Goal: Transaction & Acquisition: Download file/media

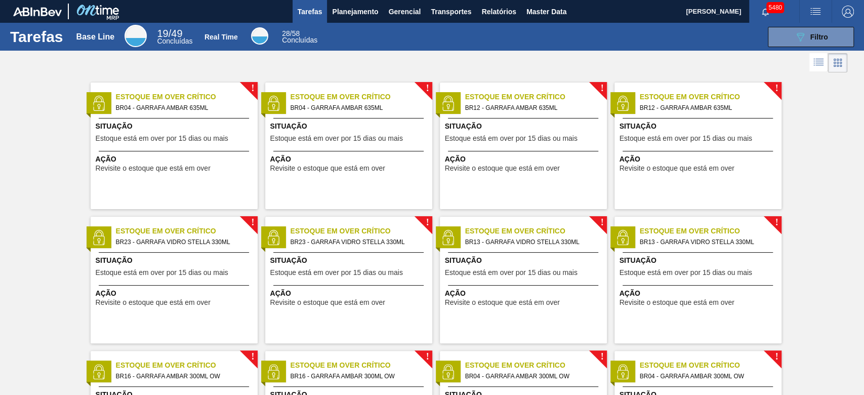
click at [508, 12] on span "Relatórios" at bounding box center [498, 12] width 34 height 12
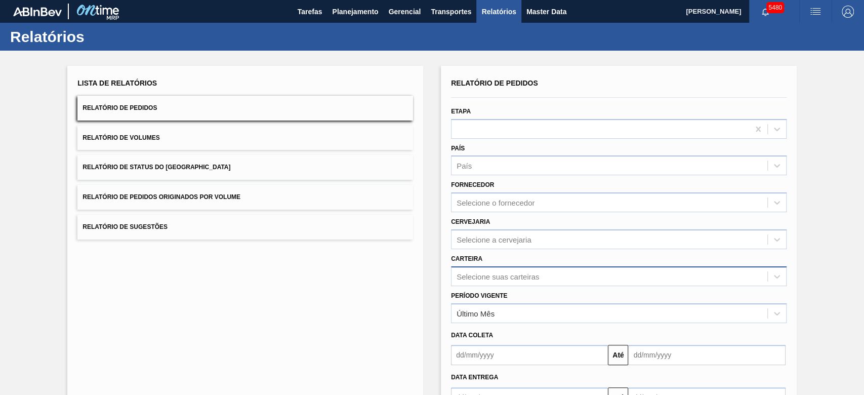
click at [521, 275] on div "Selecione suas carteiras" at bounding box center [619, 276] width 336 height 20
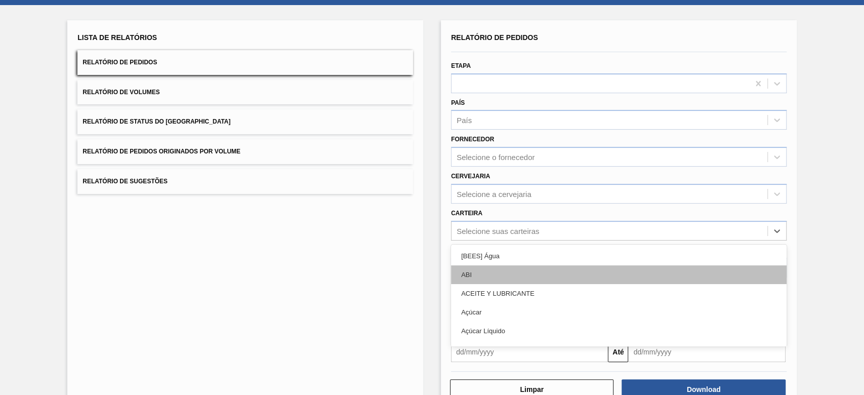
scroll to position [50, 0]
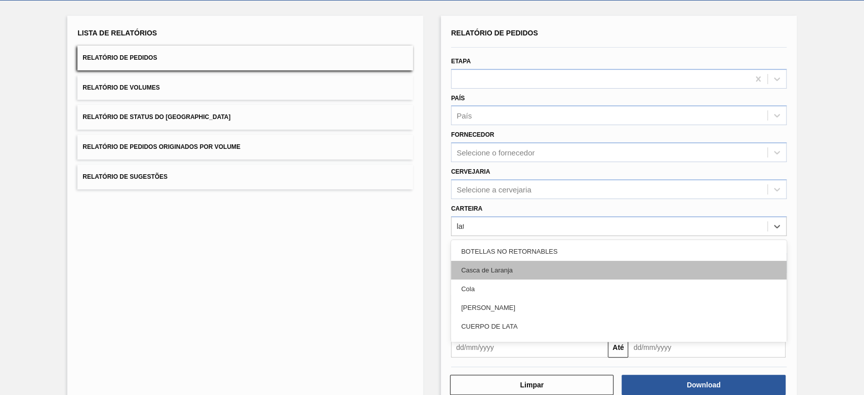
type input "lata"
click at [519, 265] on div "Lata" at bounding box center [619, 270] width 336 height 19
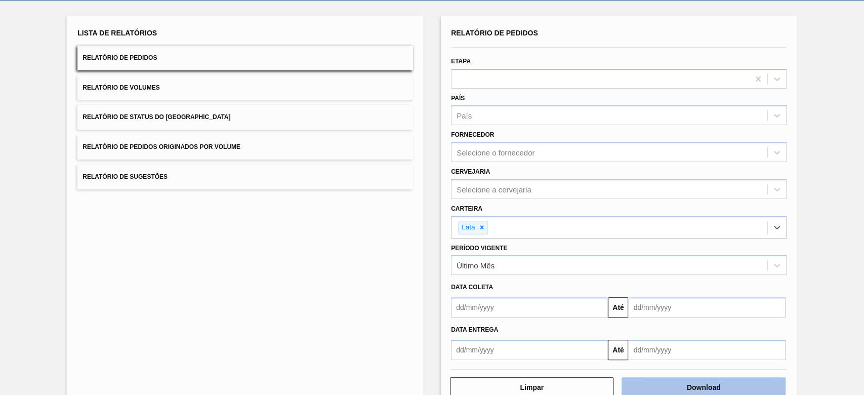
click at [704, 384] on button "Download" at bounding box center [702, 387] width 163 height 20
